Goal: Transaction & Acquisition: Subscribe to service/newsletter

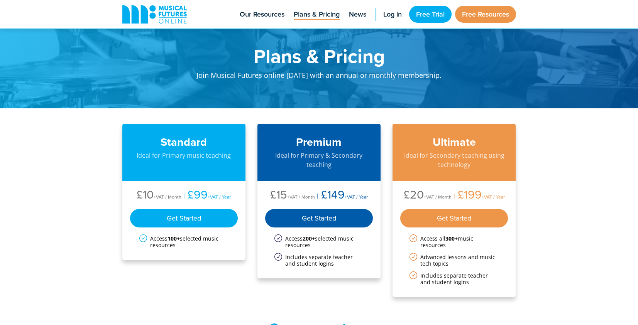
scroll to position [14410, 0]
click at [432, 11] on link "Free Trial" at bounding box center [430, 14] width 42 height 17
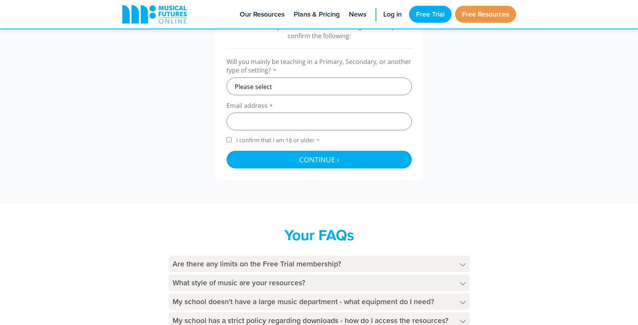
scroll to position [273, 0]
click at [358, 86] on select "Please select Primary Secondary Other" at bounding box center [319, 86] width 185 height 18
select select "other"
click at [307, 120] on input "email" at bounding box center [319, 121] width 185 height 18
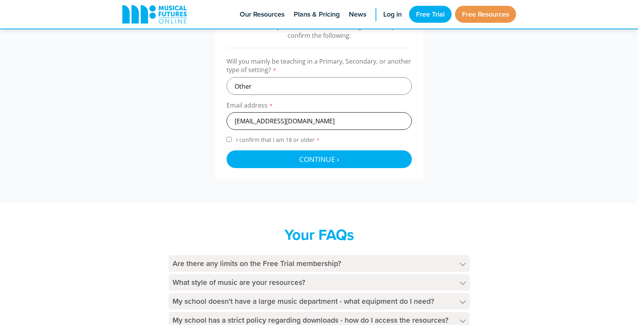
type input "vscott@normanhurstschool.co.uk"
click at [227, 141] on input "I confirm that I am 18 or older *" at bounding box center [229, 139] width 5 height 5
checkbox input "true"
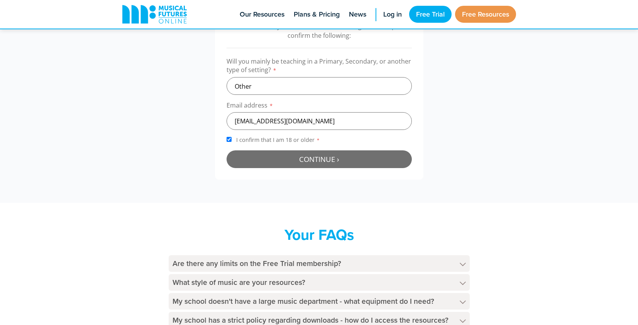
click at [253, 158] on button "Continue › Checking your details..." at bounding box center [319, 160] width 185 height 18
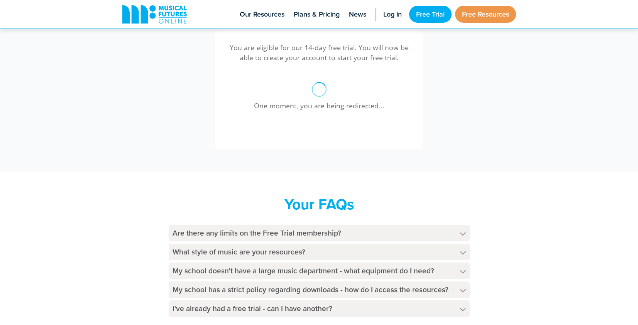
scroll to position [14410, 0]
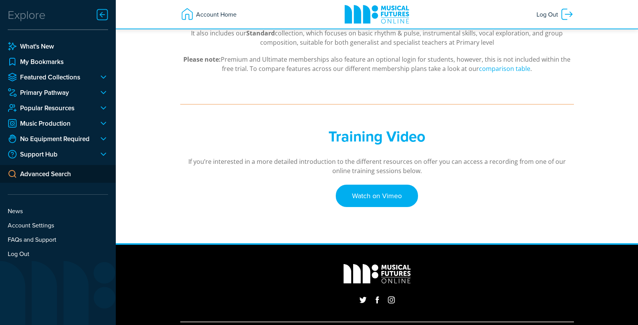
scroll to position [221, 0]
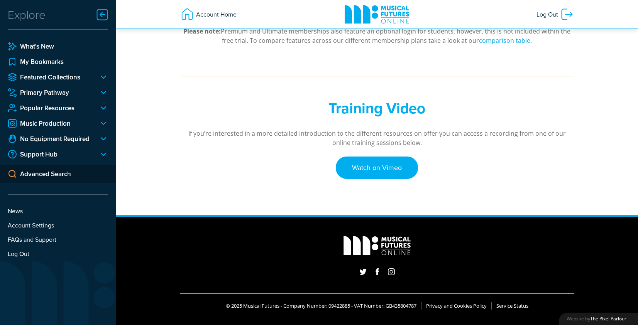
click at [103, 93] on div at bounding box center [100, 92] width 15 height 9
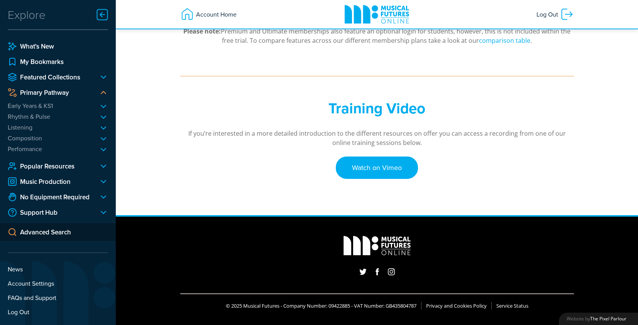
click at [102, 104] on li "Early Years & KS1 All About Me Animals" at bounding box center [58, 106] width 100 height 8
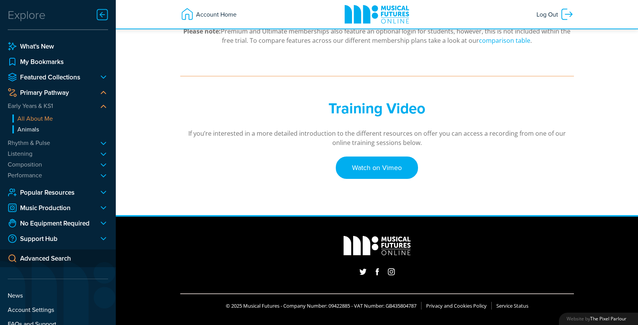
click at [46, 115] on link "All About Me" at bounding box center [60, 119] width 96 height 8
